Goal: Task Accomplishment & Management: Manage account settings

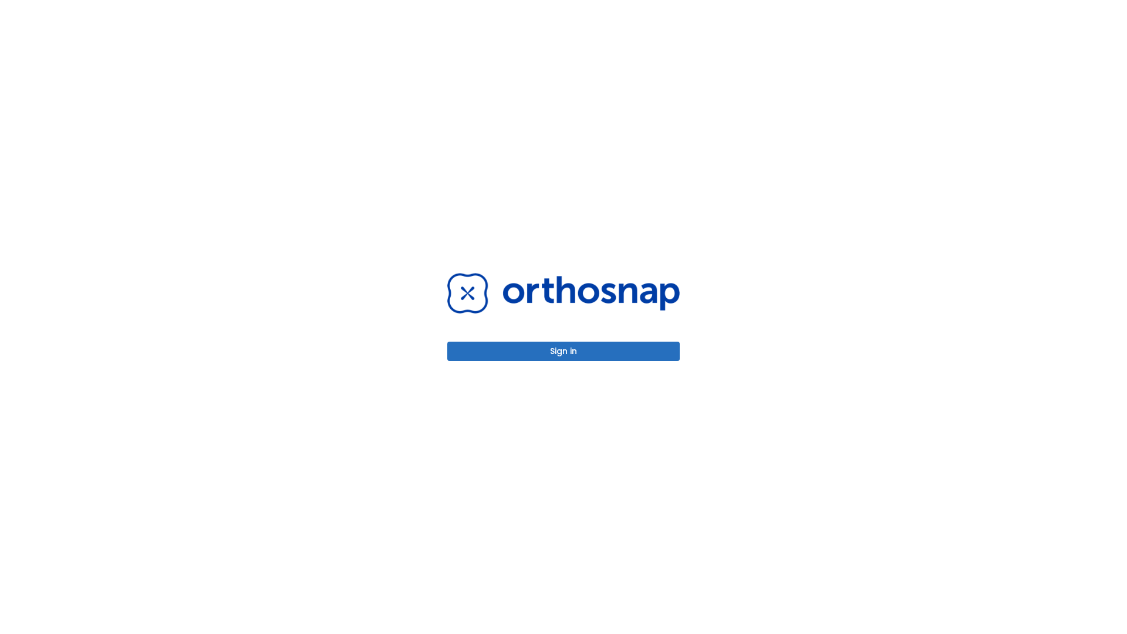
click at [563, 351] on button "Sign in" at bounding box center [563, 350] width 232 height 19
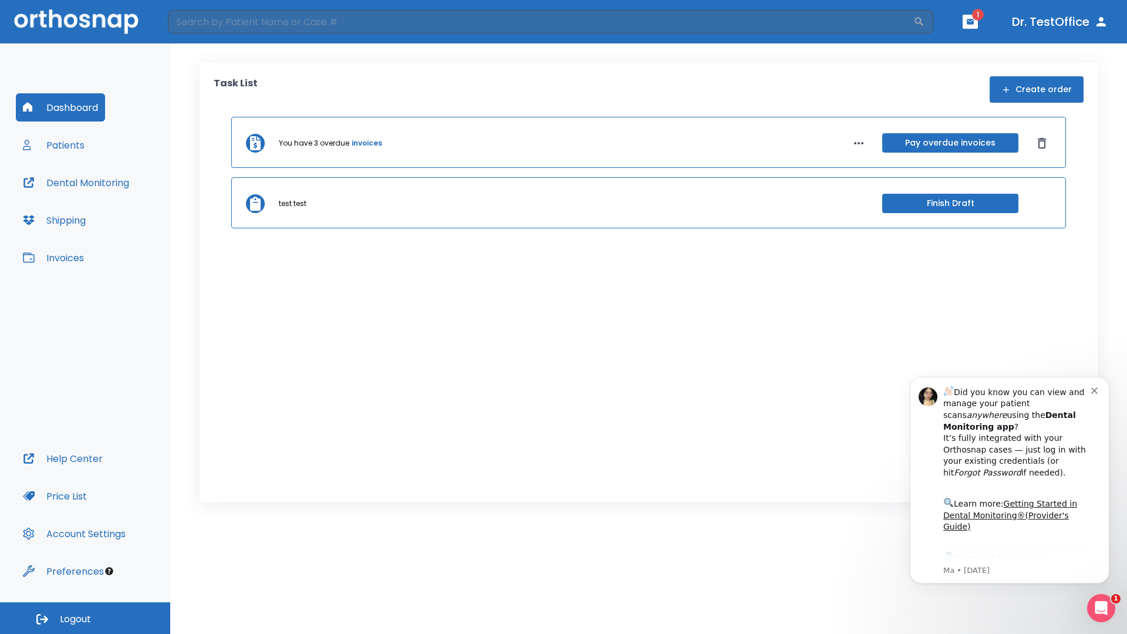
click at [85, 618] on span "Logout" at bounding box center [75, 619] width 31 height 13
